Goal: Check status: Check status

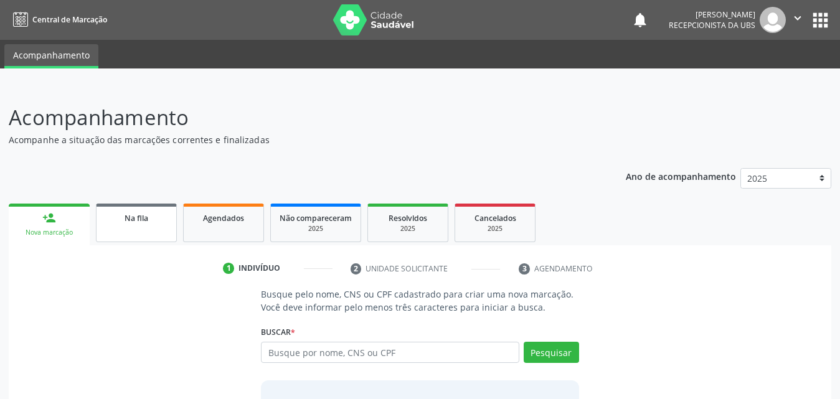
click at [125, 216] on span "Na fila" at bounding box center [137, 218] width 24 height 11
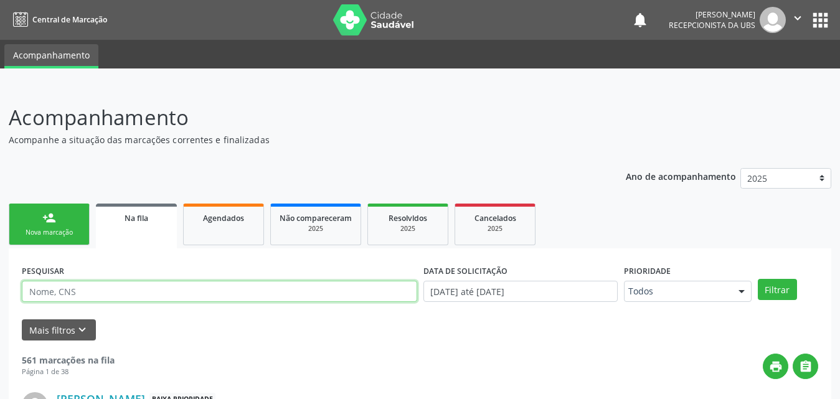
click at [163, 289] on input "text" at bounding box center [220, 291] width 396 height 21
type input "705807449091133"
click at [758, 279] on button "Filtrar" at bounding box center [777, 289] width 39 height 21
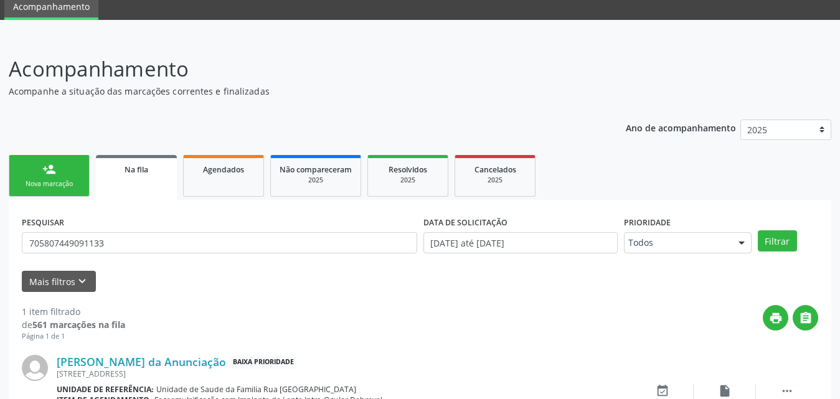
scroll to position [124, 0]
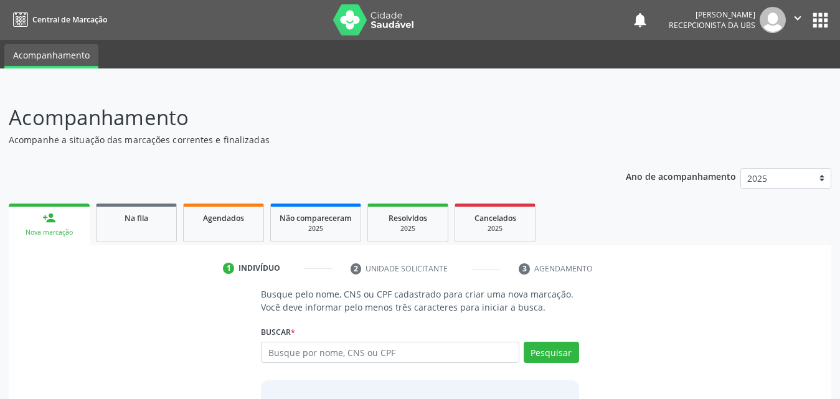
click at [64, 236] on div "Nova marcação" at bounding box center [49, 232] width 64 height 9
